Goal: Information Seeking & Learning: Learn about a topic

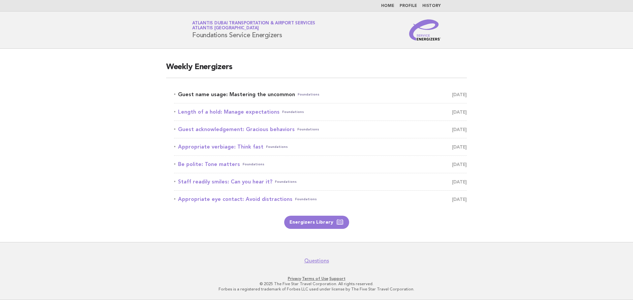
click at [269, 96] on link "Guest name usage: Mastering the uncommon Foundations [DATE]" at bounding box center [320, 94] width 293 height 9
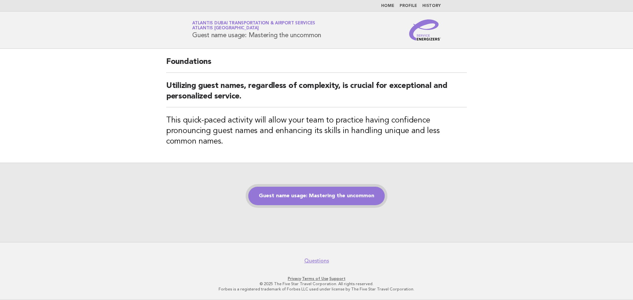
click at [314, 200] on link "Guest name usage: Mastering the uncommon" at bounding box center [316, 196] width 136 height 18
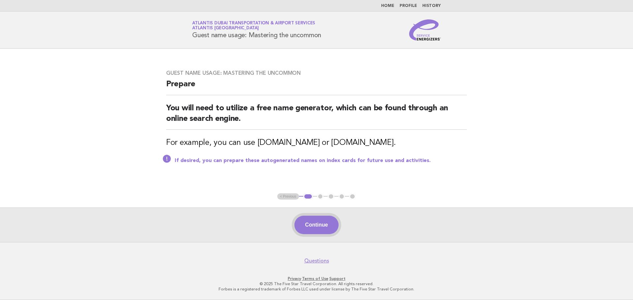
click at [315, 222] on button "Continue" at bounding box center [316, 225] width 44 height 18
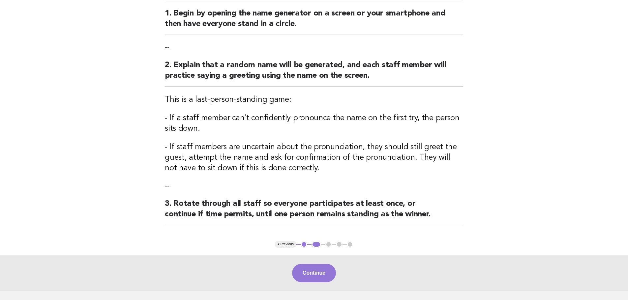
scroll to position [130, 0]
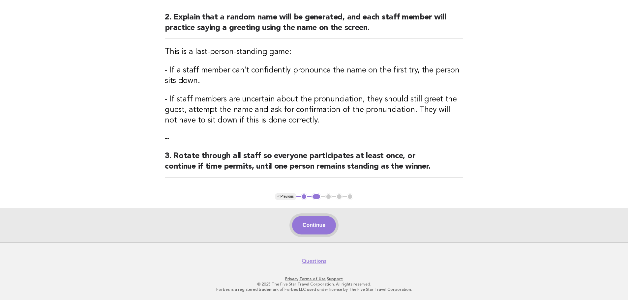
click at [323, 227] on button "Continue" at bounding box center [314, 225] width 44 height 18
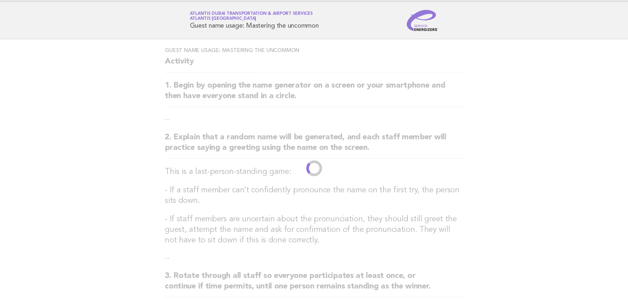
scroll to position [0, 0]
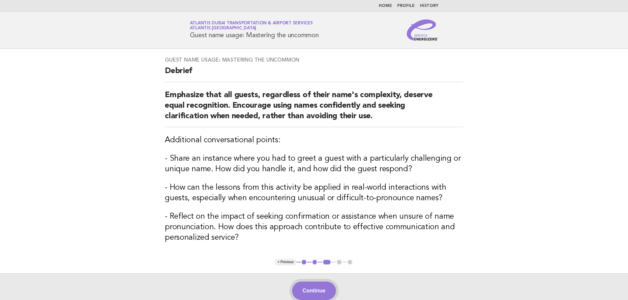
click at [321, 295] on button "Continue" at bounding box center [314, 291] width 44 height 18
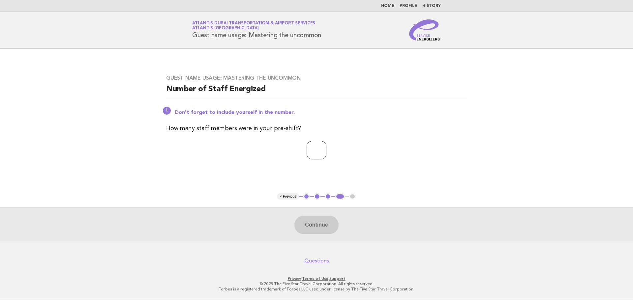
type input "*"
click at [326, 152] on input "*" at bounding box center [317, 150] width 20 height 18
type input "*"
click at [302, 232] on button "Continue" at bounding box center [316, 225] width 44 height 18
